Goal: Obtain resource: Obtain resource

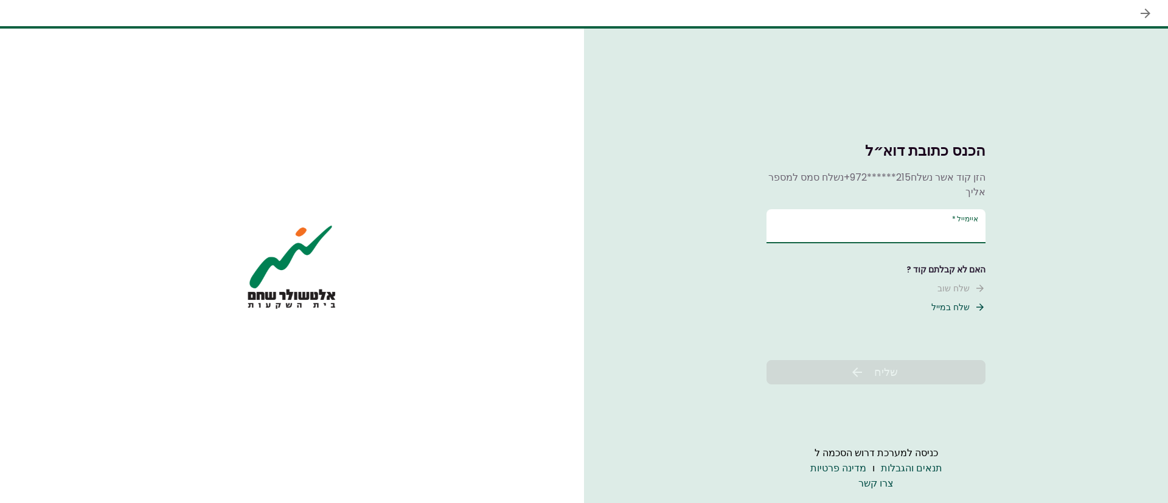
click at [868, 227] on input "איימייל   *" at bounding box center [875, 226] width 219 height 34
type input "******"
click at [878, 372] on font "שליח" at bounding box center [886, 371] width 24 height 15
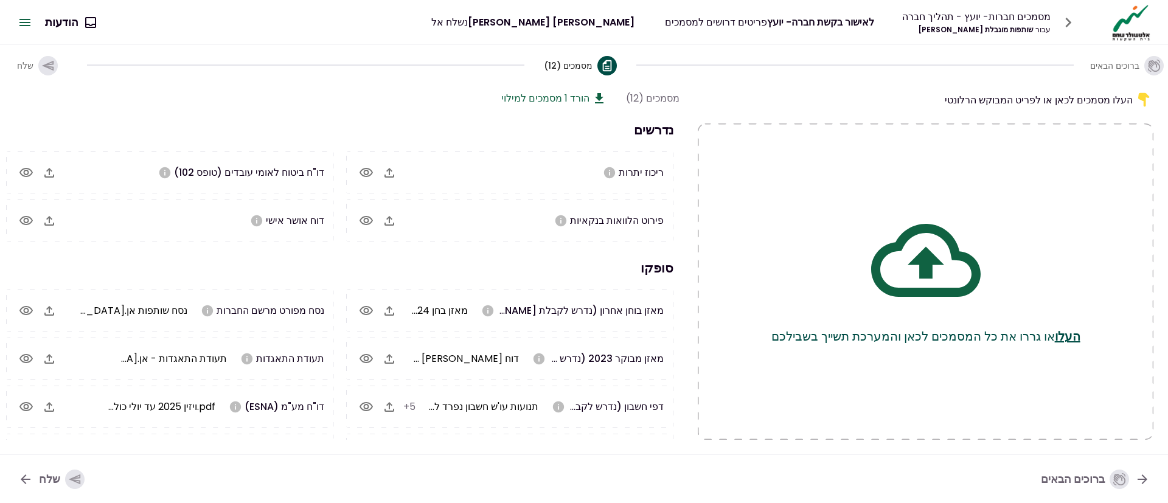
click at [393, 224] on icon "button" at bounding box center [389, 221] width 10 height 10
click at [387, 167] on icon "button" at bounding box center [389, 172] width 15 height 15
click at [385, 229] on button "button" at bounding box center [389, 220] width 21 height 21
click at [389, 222] on icon "button" at bounding box center [389, 221] width 15 height 15
click at [394, 175] on icon "button" at bounding box center [389, 173] width 10 height 10
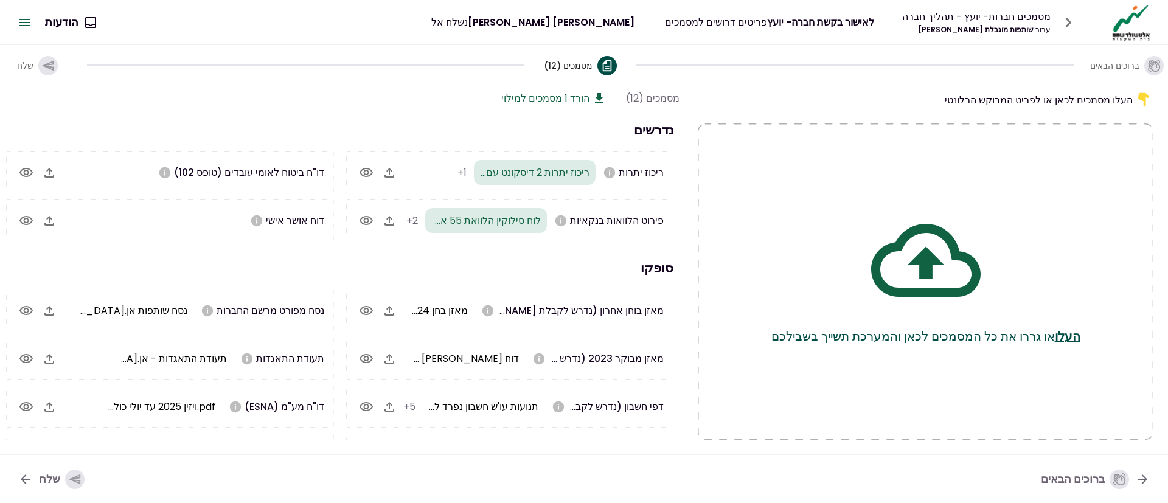
click at [392, 64] on span at bounding box center [305, 64] width 437 height 1
click at [389, 167] on icon "button" at bounding box center [389, 172] width 15 height 15
click at [391, 222] on icon "button" at bounding box center [389, 221] width 15 height 15
click at [387, 174] on icon "button" at bounding box center [389, 172] width 15 height 15
click at [396, 170] on icon "button" at bounding box center [389, 172] width 15 height 15
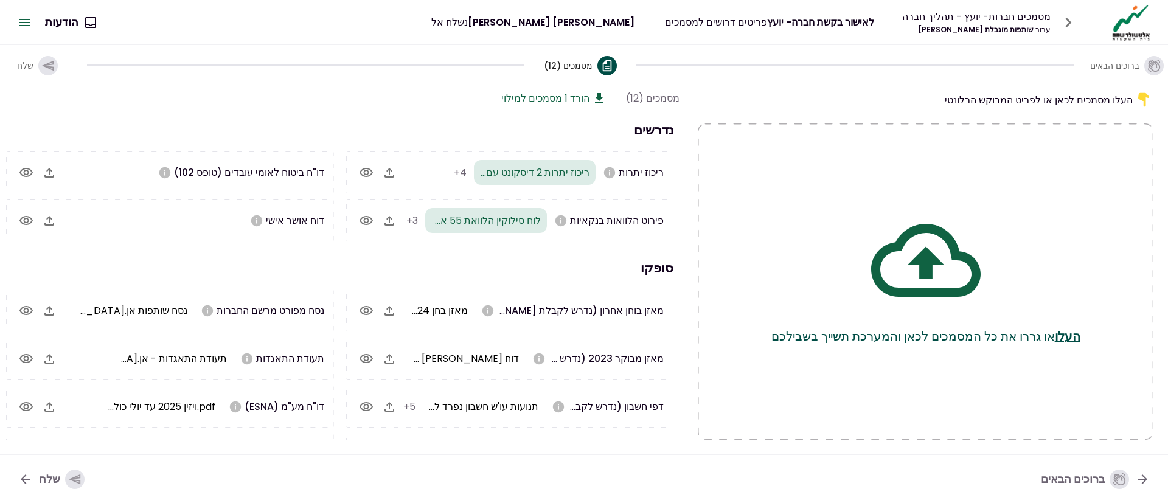
click at [50, 173] on icon "button" at bounding box center [49, 172] width 15 height 15
click at [565, 99] on font "הורד 1 מסמכים למילוי" at bounding box center [545, 98] width 88 height 14
click at [57, 219] on icon "button" at bounding box center [49, 221] width 15 height 15
